Goal: Transaction & Acquisition: Download file/media

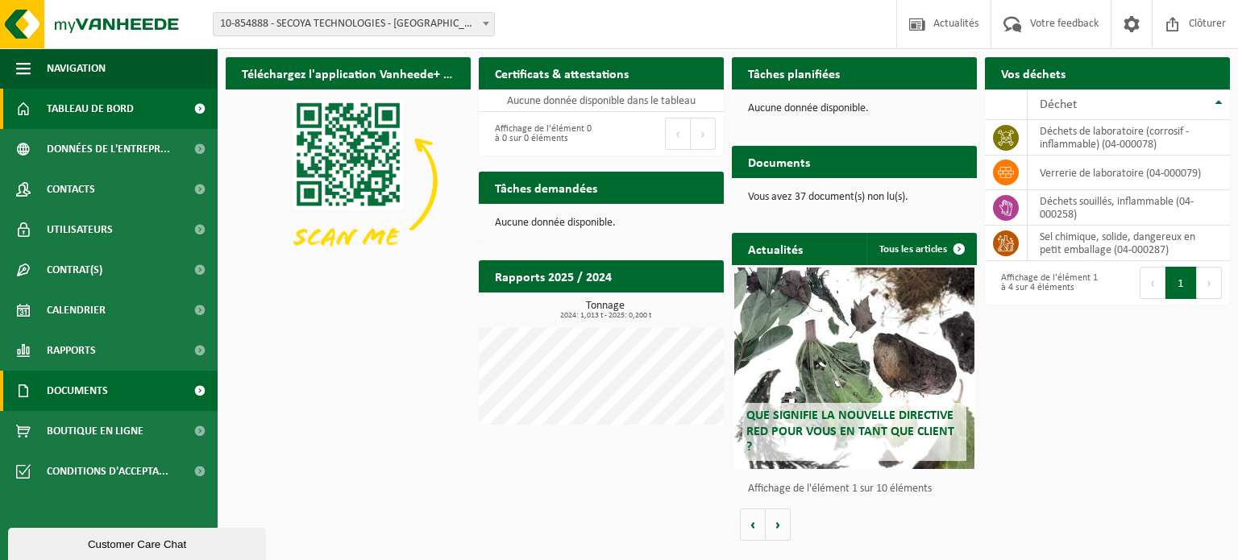
click at [81, 393] on span "Documents" at bounding box center [77, 391] width 61 height 40
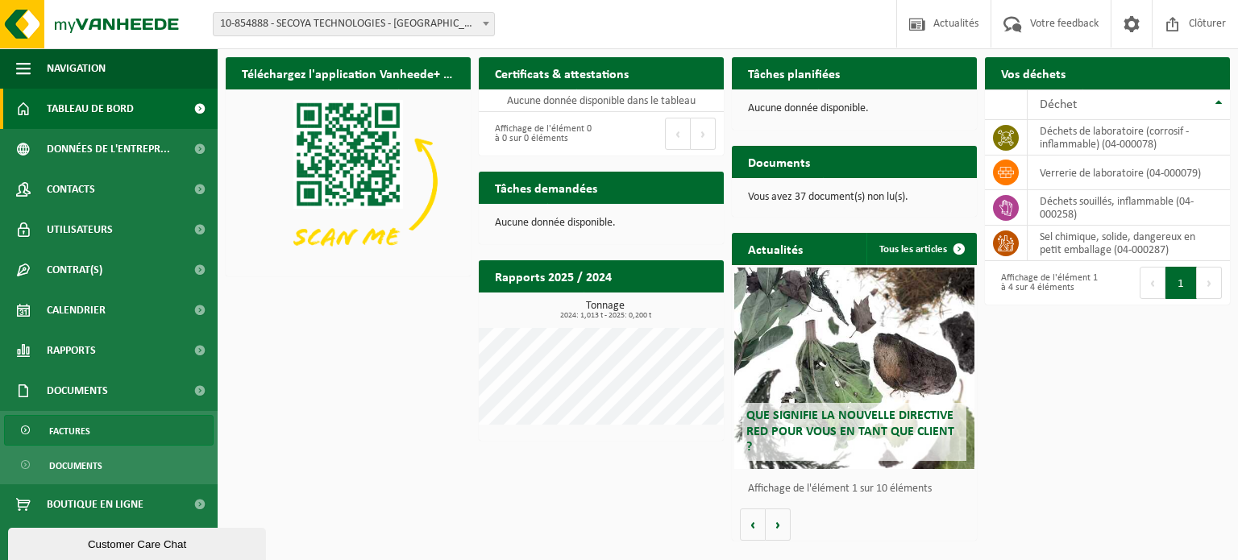
click at [80, 429] on span "Factures" at bounding box center [69, 431] width 41 height 31
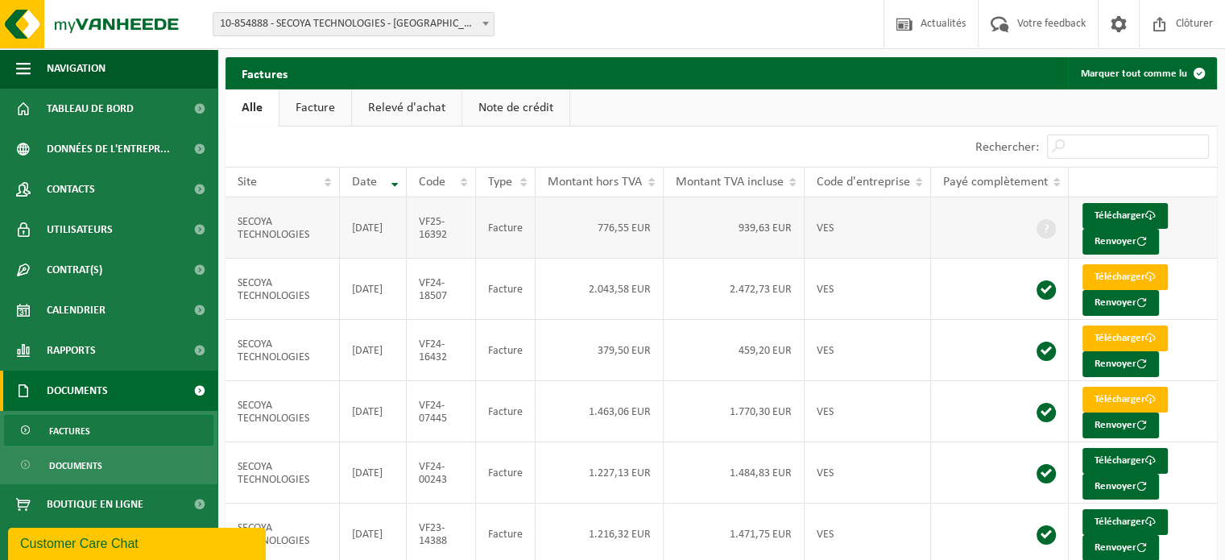
click at [678, 230] on td "939,63 EUR" at bounding box center [734, 227] width 141 height 61
click at [371, 234] on td "2025-09-30" at bounding box center [373, 227] width 67 height 61
click at [1144, 211] on link "Télécharger" at bounding box center [1125, 216] width 85 height 26
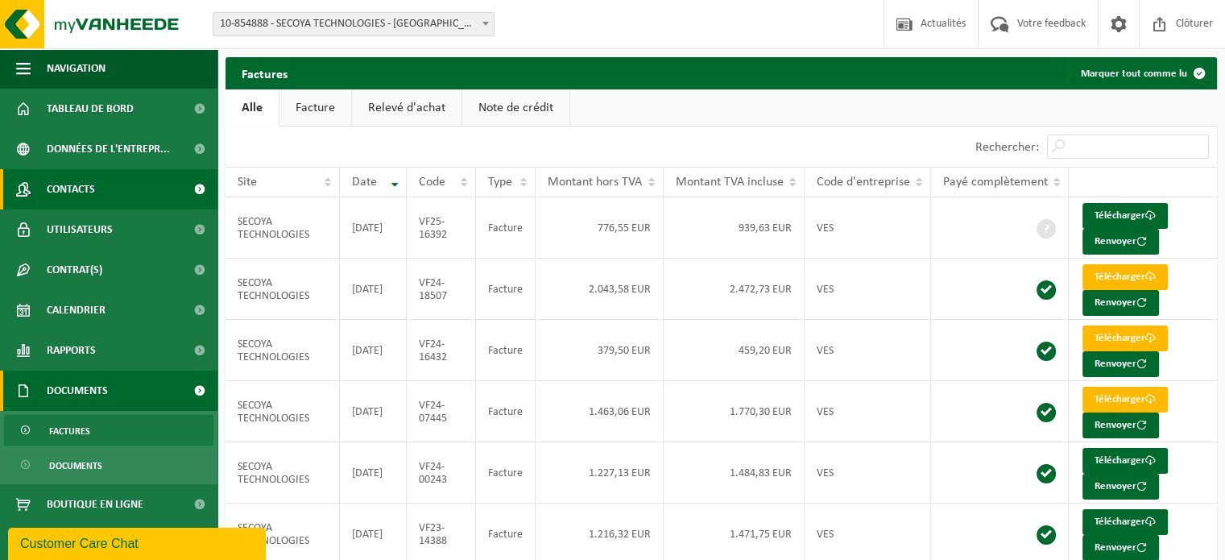
click at [93, 190] on span "Contacts" at bounding box center [71, 189] width 48 height 40
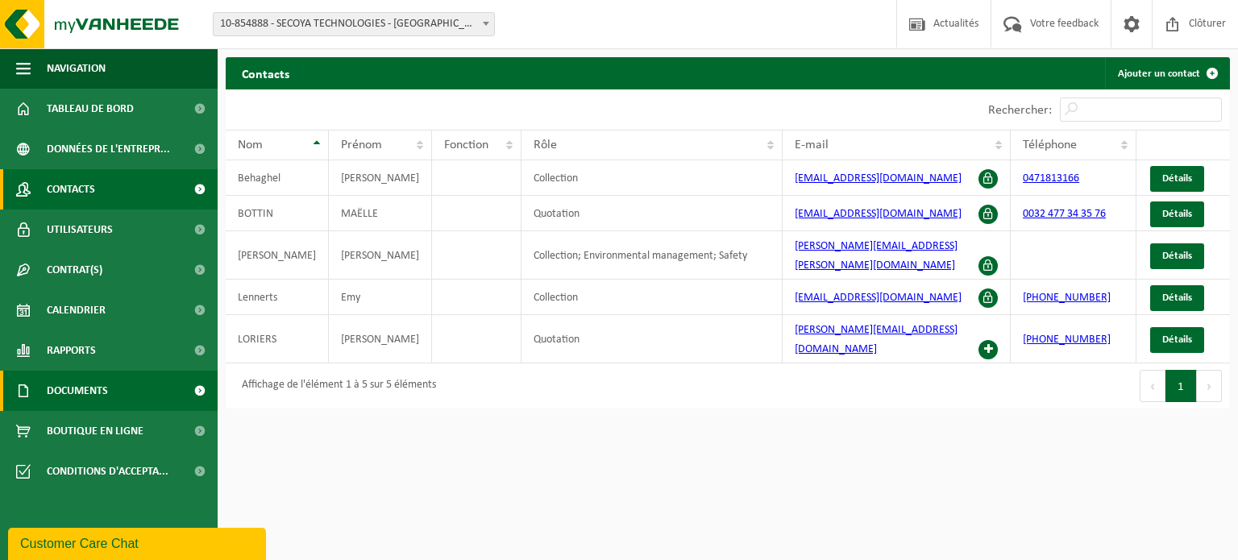
click at [113, 394] on link "Documents" at bounding box center [109, 391] width 218 height 40
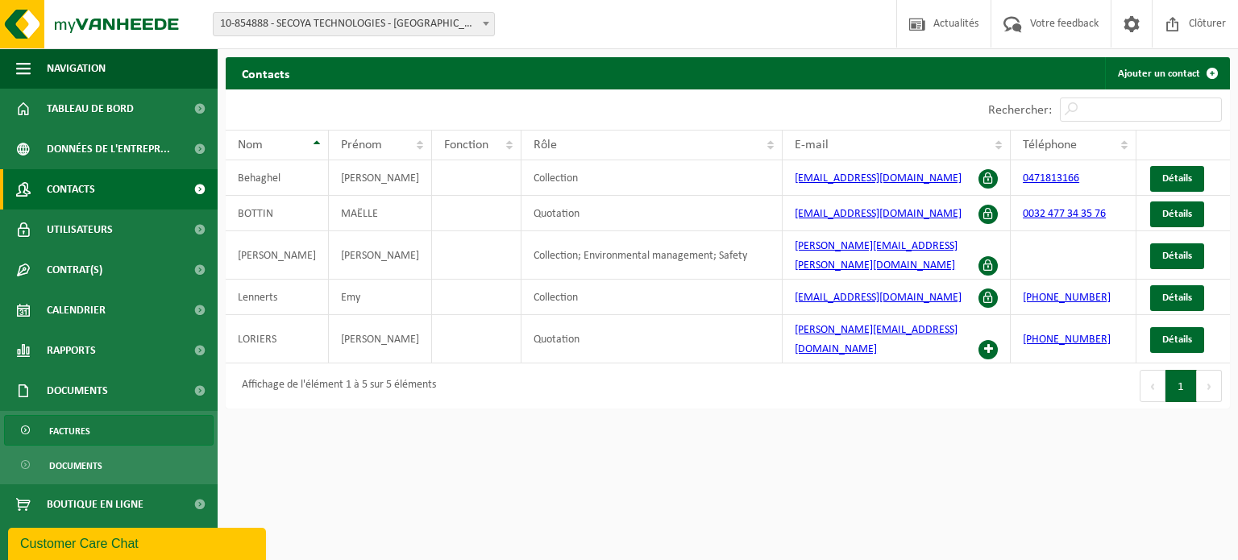
click at [100, 435] on link "Factures" at bounding box center [108, 430] width 209 height 31
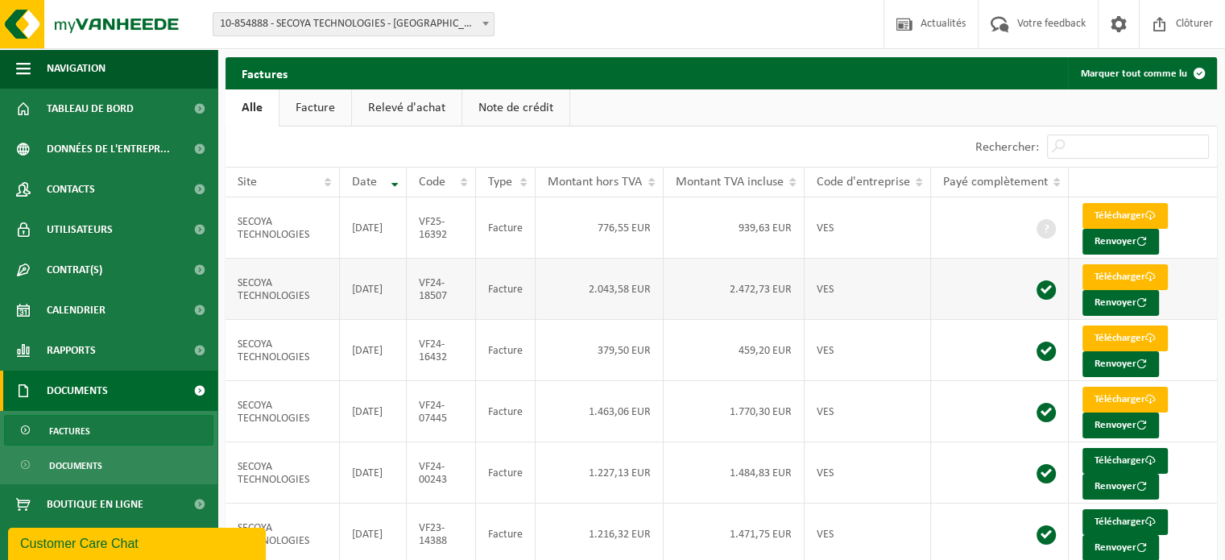
click at [603, 286] on td "2.043,58 EUR" at bounding box center [600, 289] width 128 height 61
click at [368, 286] on td "[DATE]" at bounding box center [373, 289] width 67 height 61
drag, startPoint x: 438, startPoint y: 293, endPoint x: 465, endPoint y: 294, distance: 26.6
click at [465, 294] on td "VF24-18507" at bounding box center [441, 289] width 69 height 61
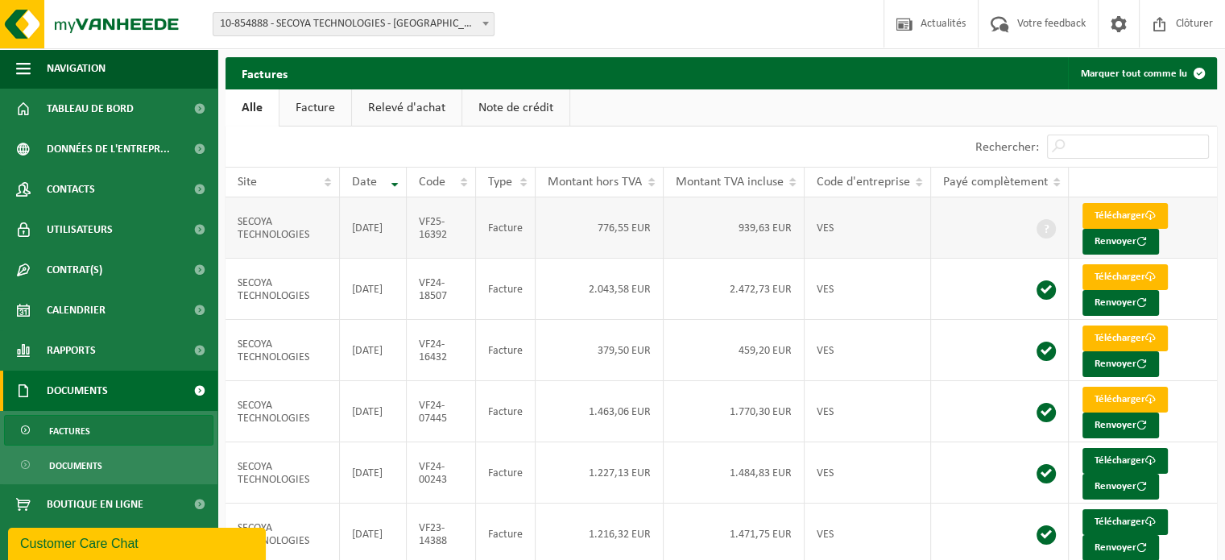
click at [430, 234] on td "VF25-16392" at bounding box center [441, 227] width 69 height 61
click at [334, 115] on link "Facture" at bounding box center [316, 107] width 72 height 37
click at [372, 114] on link "Relevé d'achat" at bounding box center [408, 107] width 110 height 37
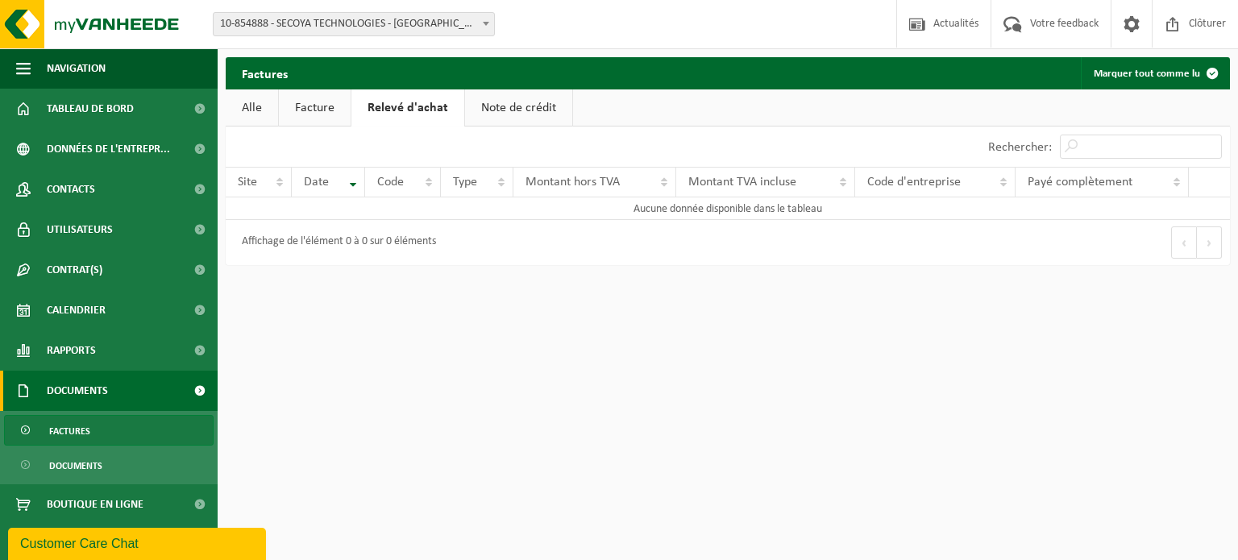
click at [513, 119] on link "Note de crédit" at bounding box center [518, 107] width 107 height 37
click at [255, 110] on link "Alle" at bounding box center [252, 107] width 52 height 37
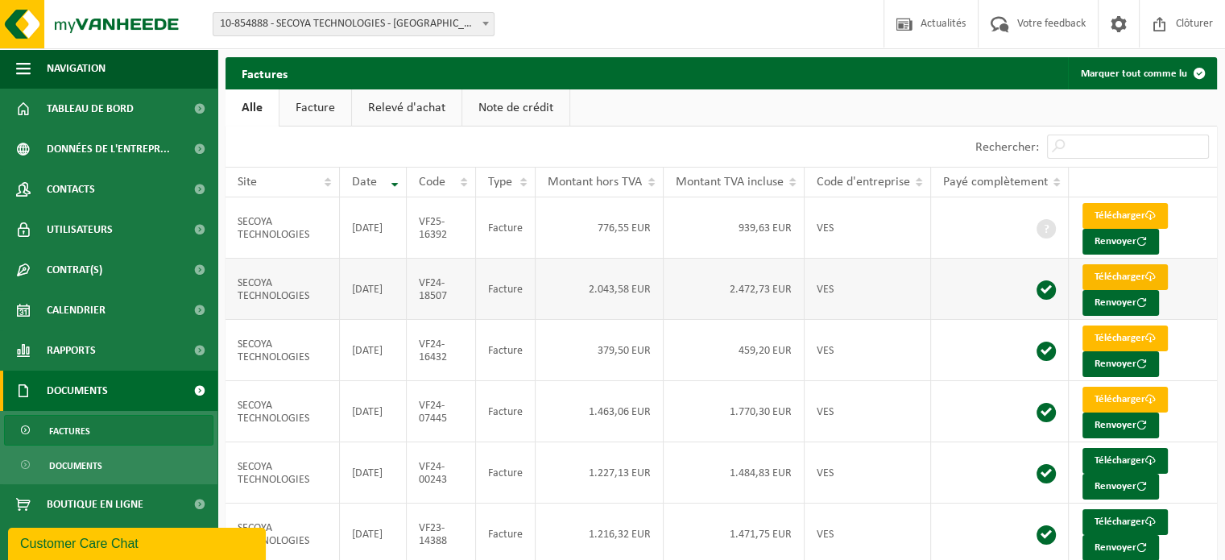
click at [1134, 270] on link "Télécharger" at bounding box center [1125, 277] width 85 height 26
click at [1205, 111] on ul "Alle Facture Relevé d'achat Note de crédit" at bounding box center [722, 107] width 992 height 37
click at [555, 143] on div "Afficher 10 25 50 100 10 éléments" at bounding box center [474, 146] width 496 height 40
